Goal: Find specific page/section: Find specific page/section

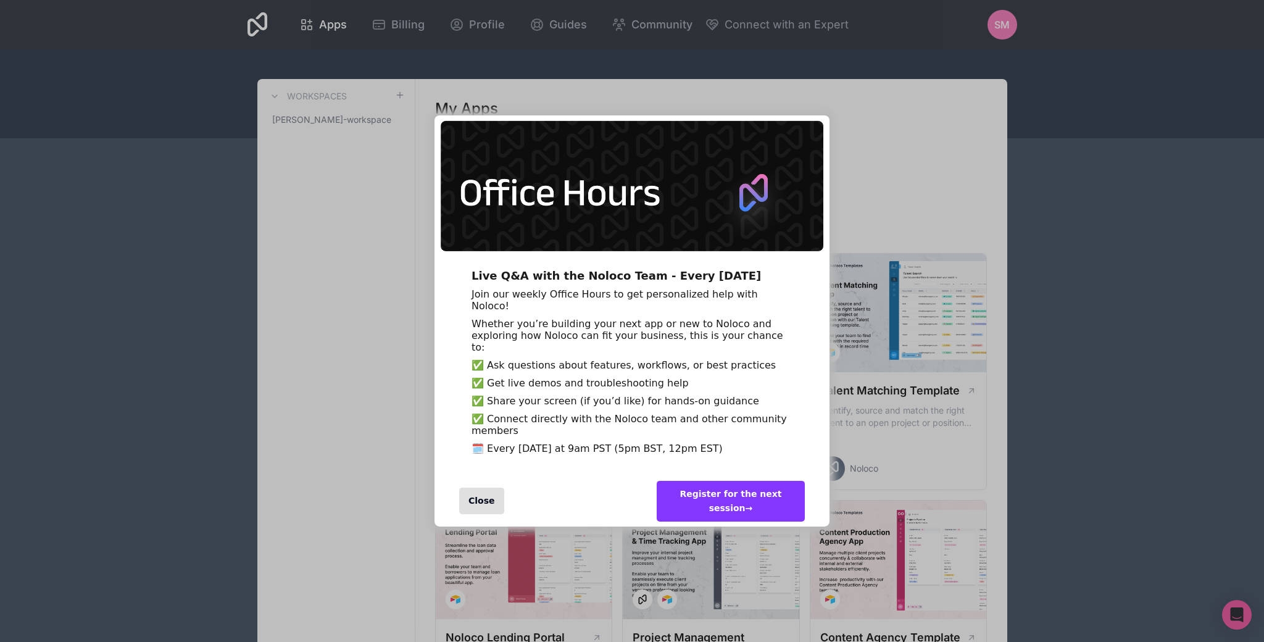
click at [475, 511] on div "Close" at bounding box center [481, 501] width 45 height 27
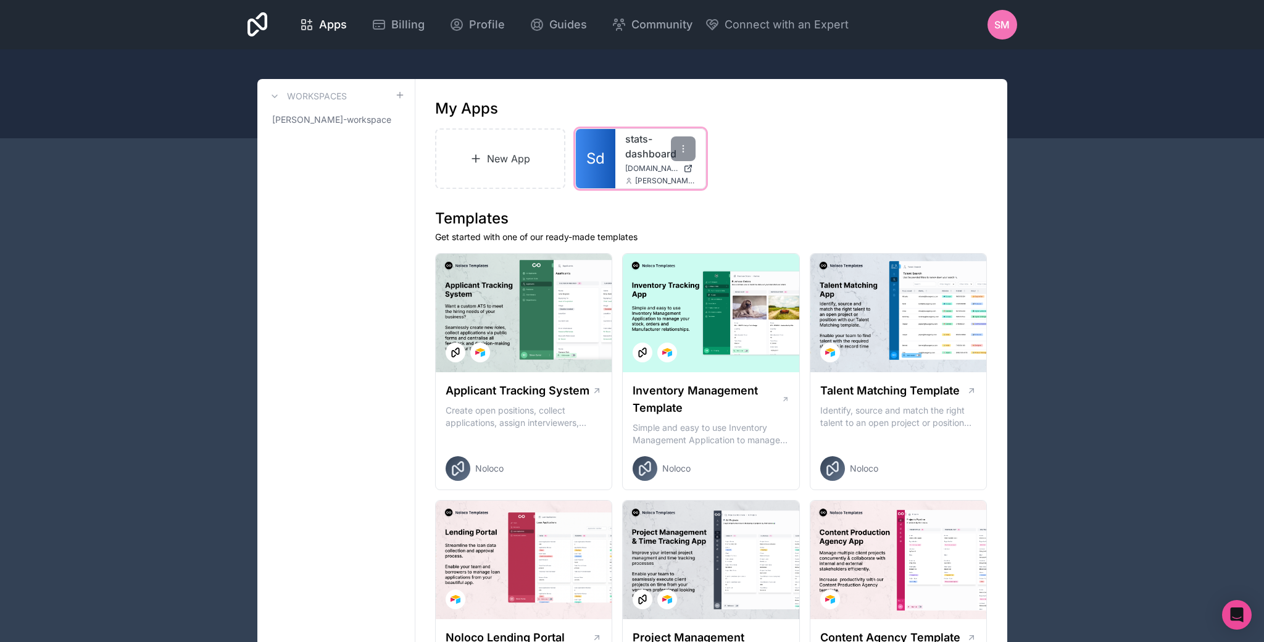
click at [662, 151] on link "stats-dashboard" at bounding box center [660, 146] width 70 height 30
